Goal: Task Accomplishment & Management: Complete application form

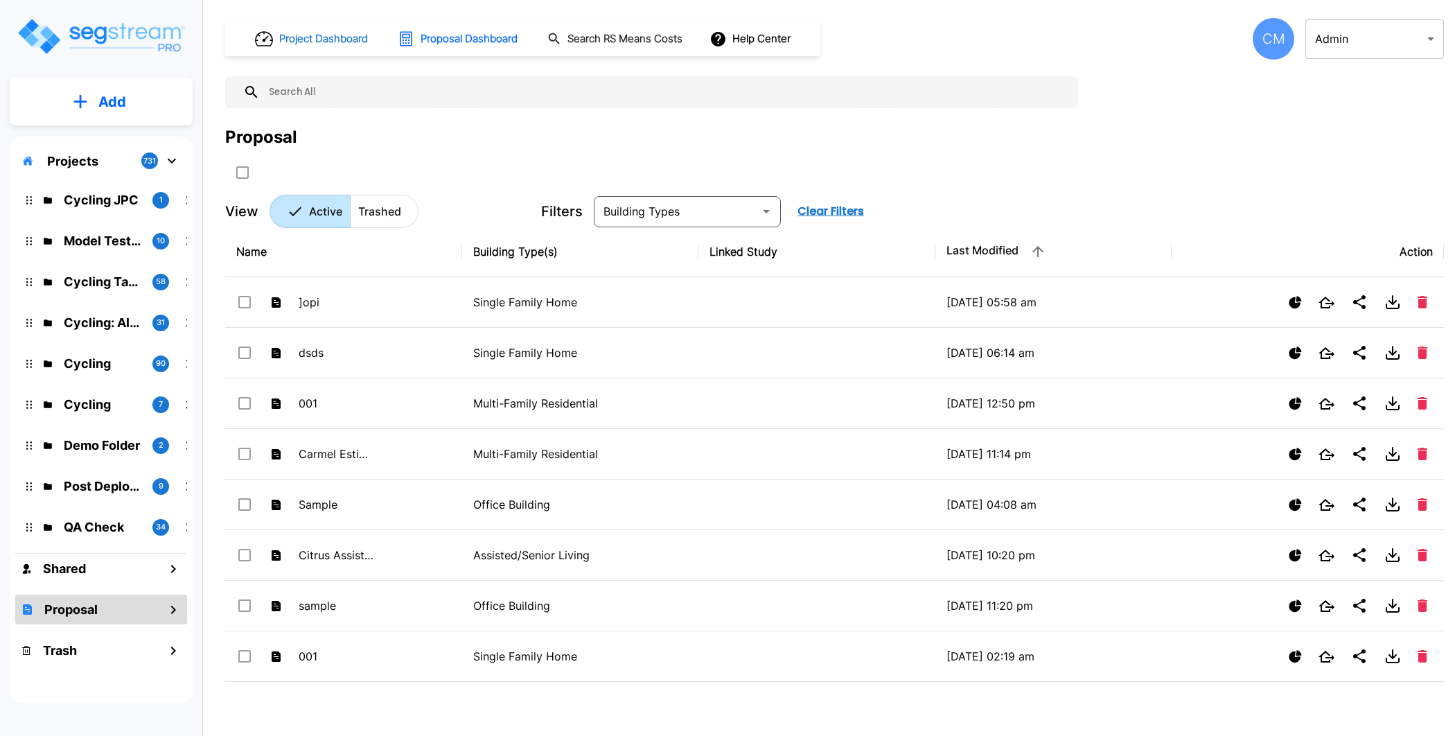
click at [328, 47] on button "Project Dashboard" at bounding box center [312, 39] width 126 height 30
click at [326, 31] on h1 "Project Dashboard" at bounding box center [323, 39] width 89 height 16
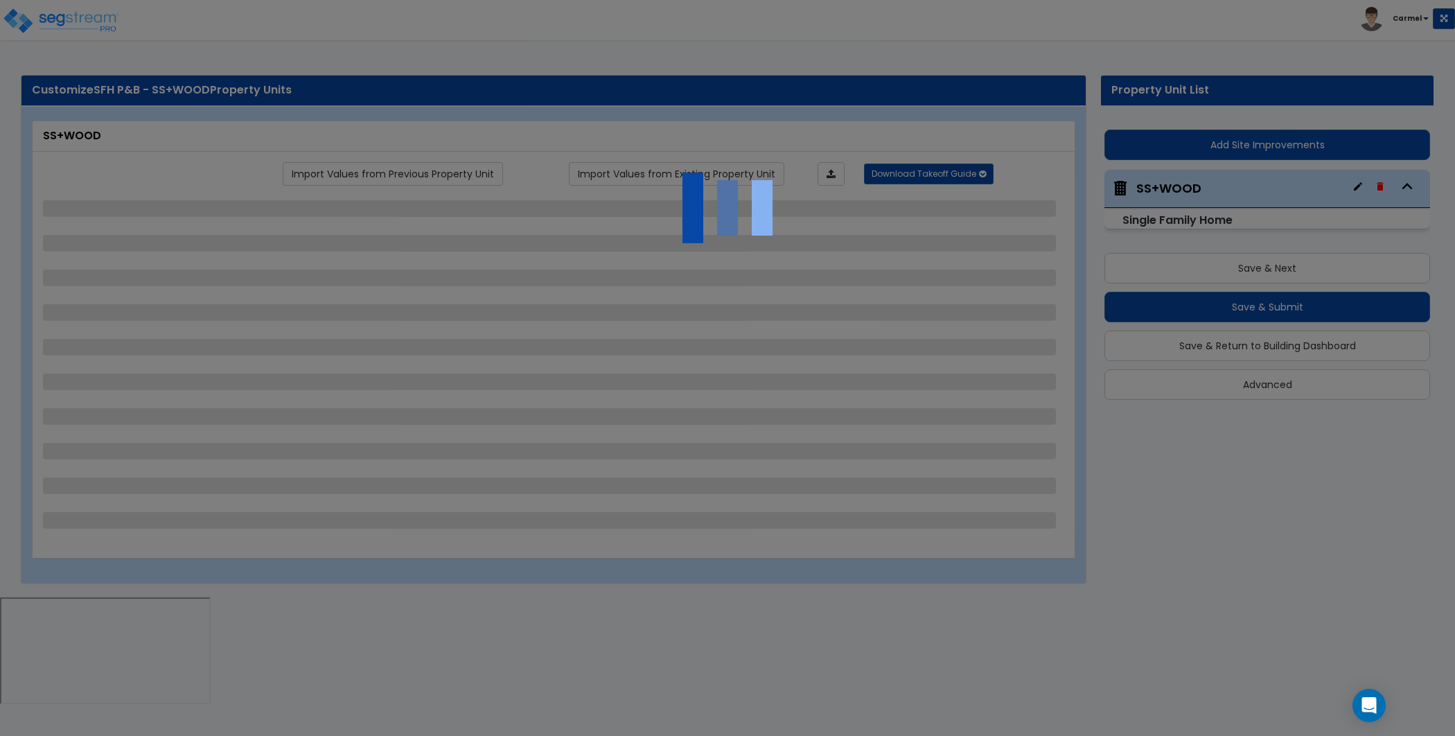
select select "1"
select select "4"
select select "7"
select select "1"
select select "2"
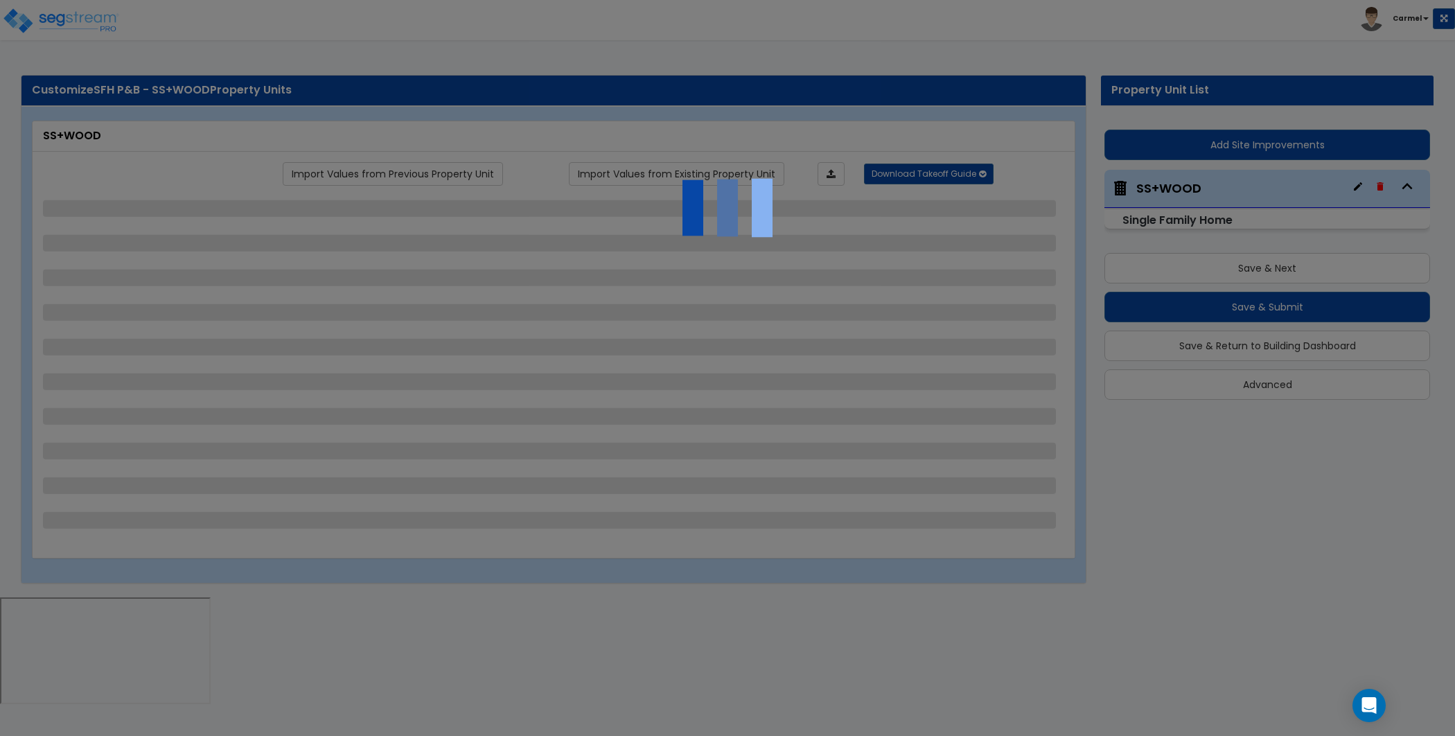
select select "1"
select select "10"
select select "1"
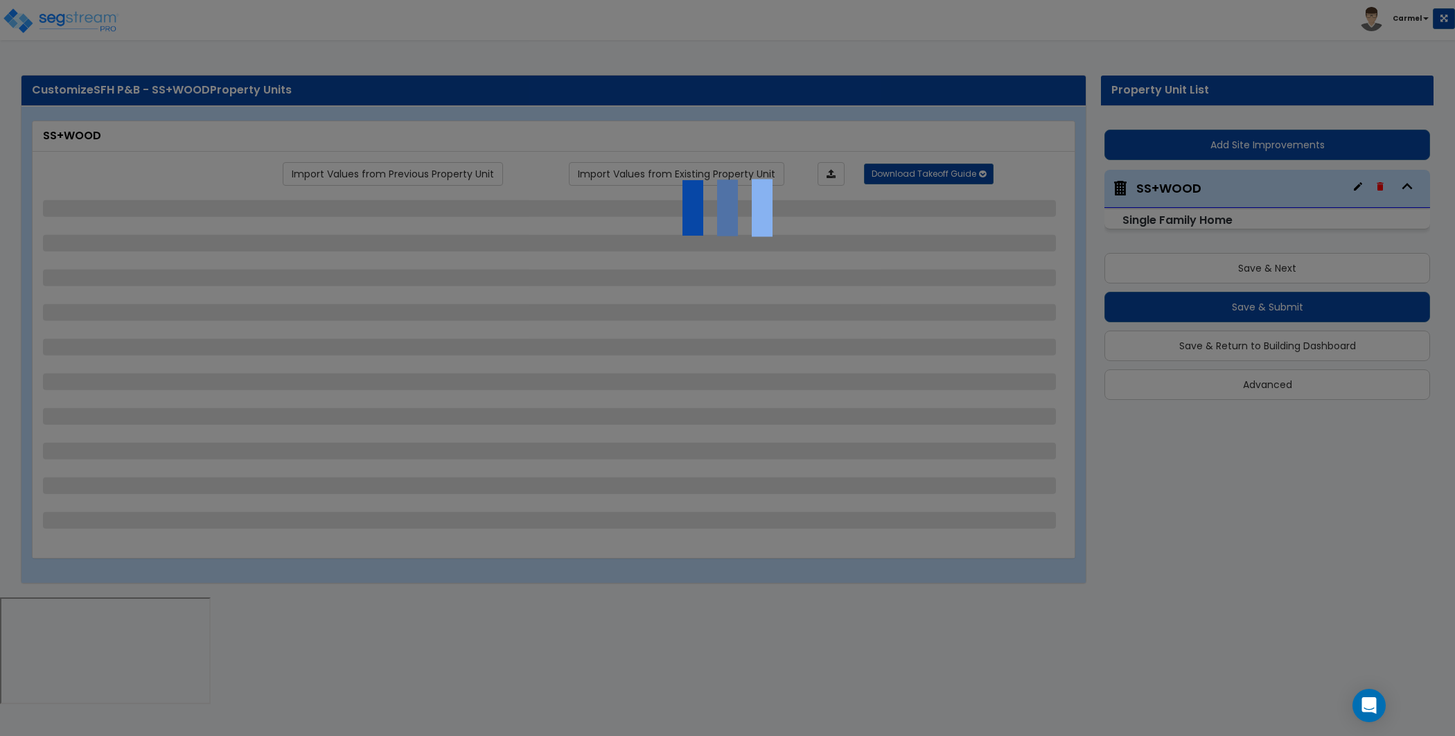
select select "1"
select select "2"
select select "1"
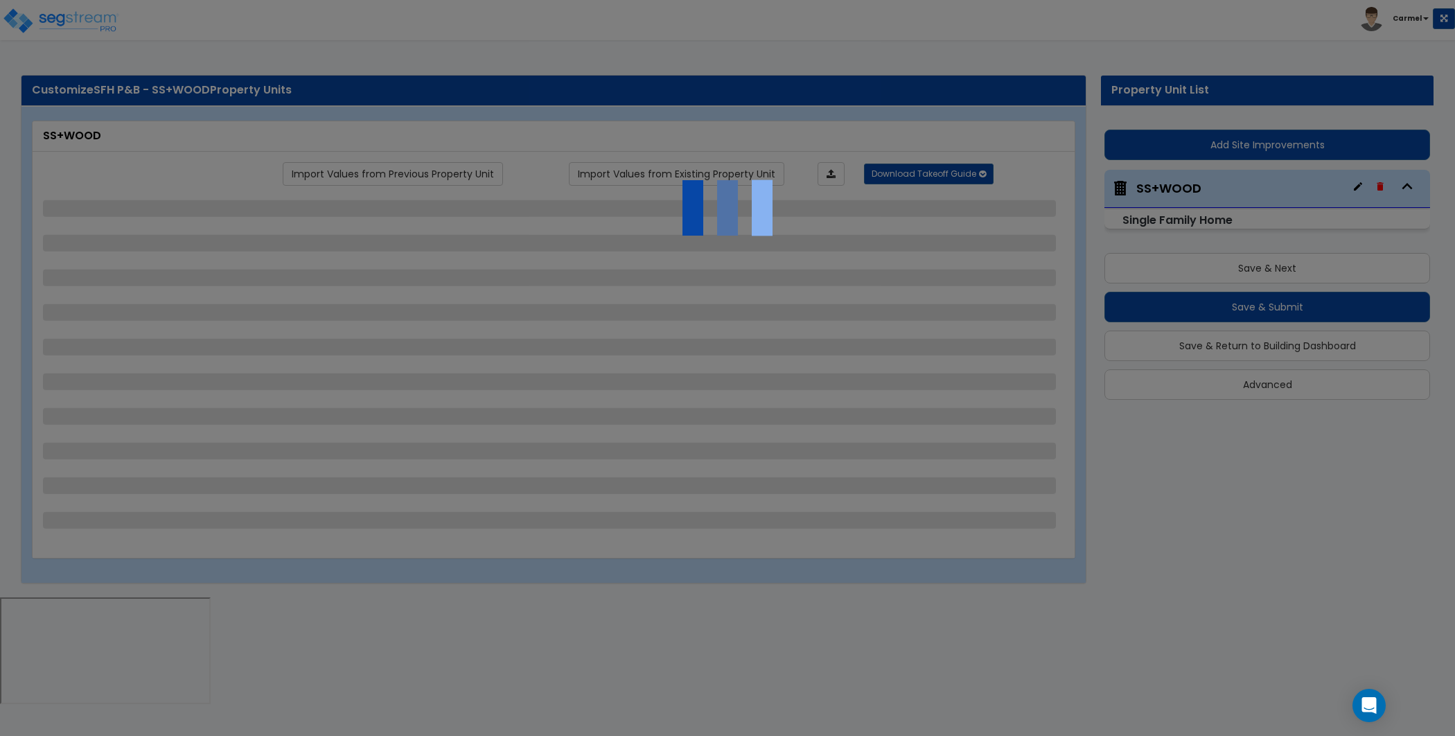
select select "5"
select select "1"
select select "5"
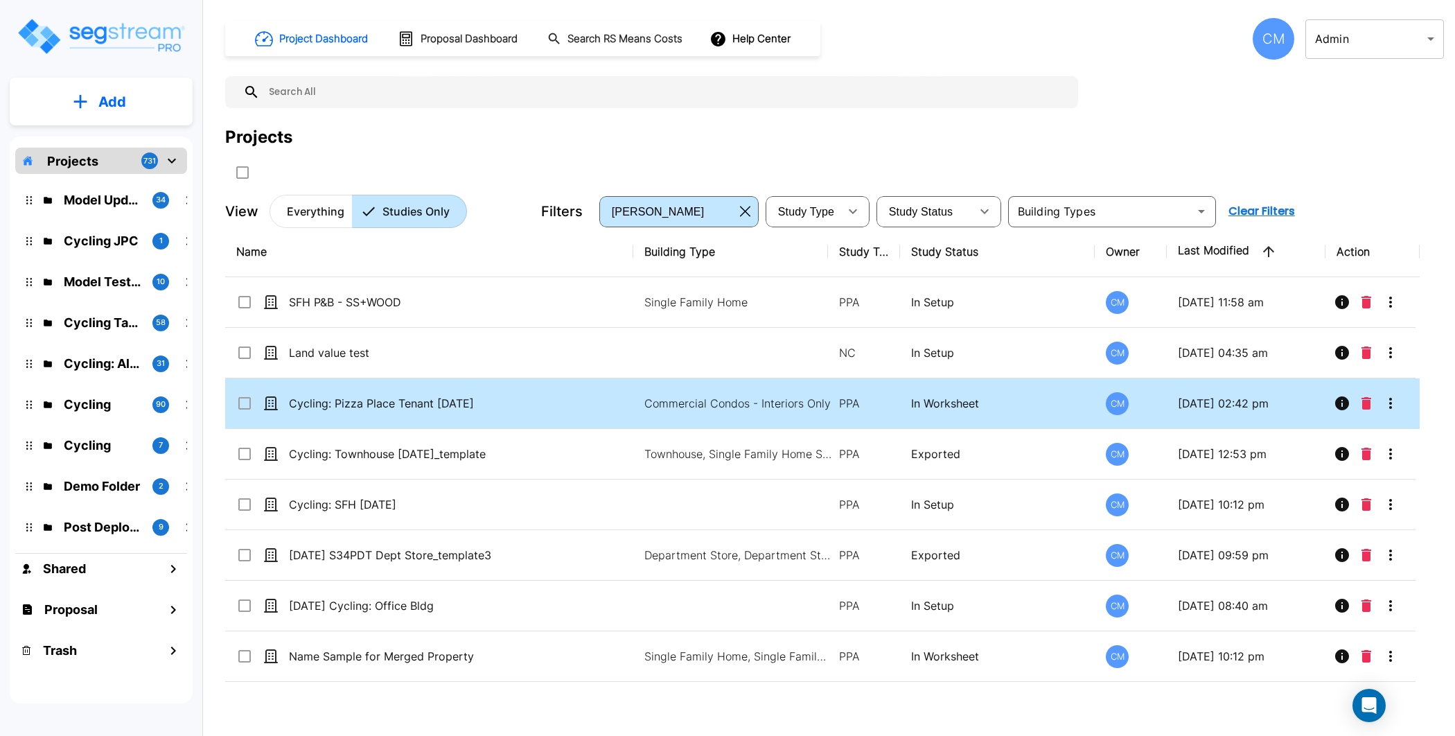
click at [610, 387] on td "Cycling: Pizza Place Tenant 19AUG25" at bounding box center [429, 403] width 408 height 51
